Goal: Task Accomplishment & Management: Manage account settings

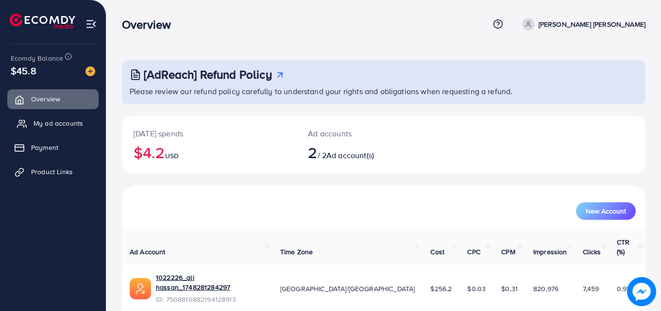
click at [83, 122] on link "My ad accounts" at bounding box center [52, 123] width 91 height 19
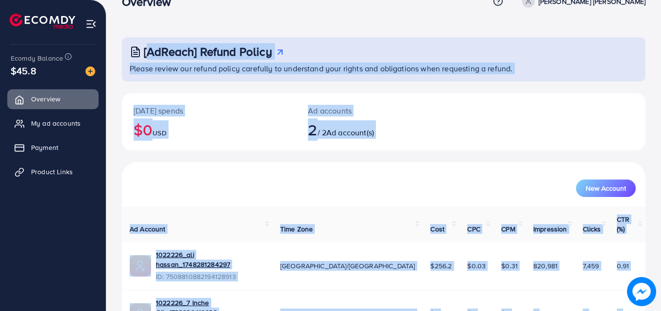
scroll to position [61, 0]
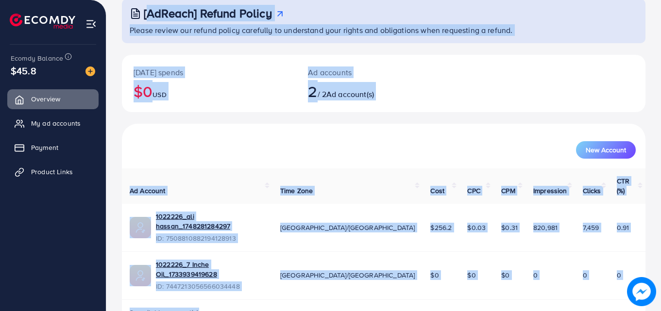
drag, startPoint x: 129, startPoint y: 74, endPoint x: 601, endPoint y: 330, distance: 537.3
click at [601, 250] on html "Overview Help Center Contact Support Term and policy About Us Huzaifa Ali Rehma…" at bounding box center [330, 94] width 661 height 311
click at [473, 113] on div "Today's spends $0 USD Ad accounts 2 / 2 Ad account(s)" at bounding box center [383, 89] width 523 height 69
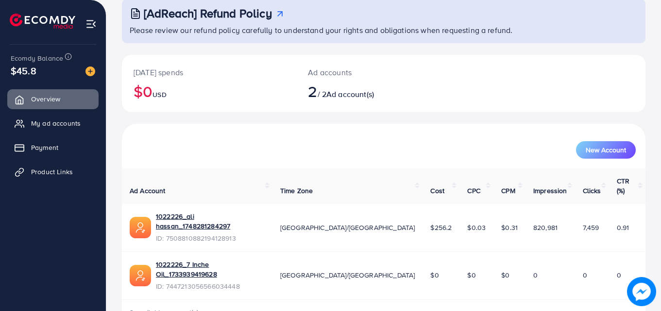
scroll to position [0, 0]
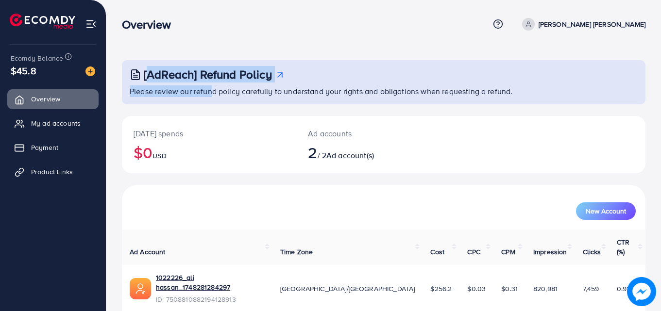
drag, startPoint x: 131, startPoint y: 71, endPoint x: 204, endPoint y: 87, distance: 74.9
click at [204, 87] on div "[AdReach] Refund Policy Please review our refund policy carefully to understand…" at bounding box center [383, 82] width 523 height 44
